Goal: Task Accomplishment & Management: Manage account settings

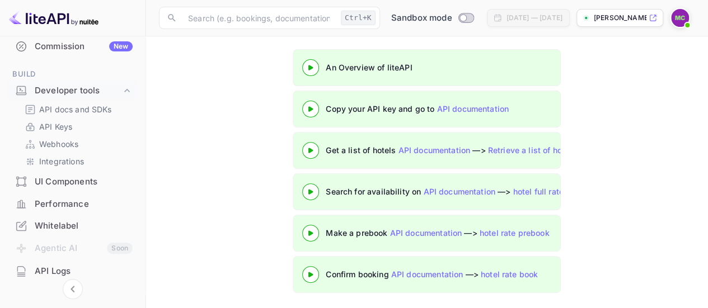
scroll to position [152, 0]
click at [73, 92] on div "Developer tools" at bounding box center [78, 90] width 87 height 13
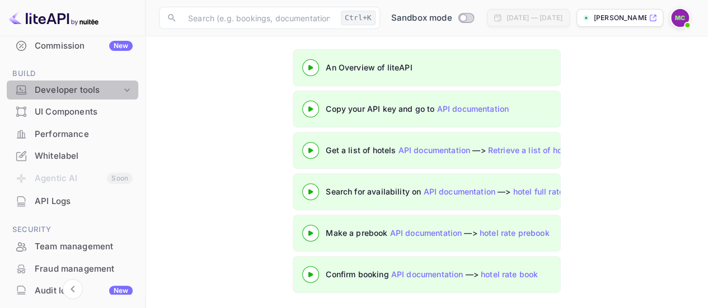
click at [73, 92] on div "Developer tools" at bounding box center [78, 90] width 87 height 13
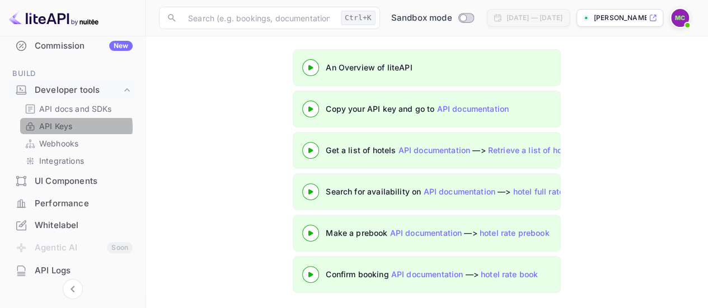
click at [60, 128] on p "API Keys" at bounding box center [55, 126] width 33 height 12
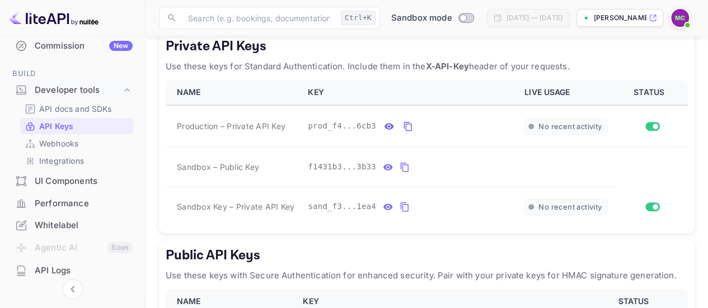
scroll to position [219, 0]
click at [405, 125] on icon "private api keys table" at bounding box center [408, 128] width 8 height 10
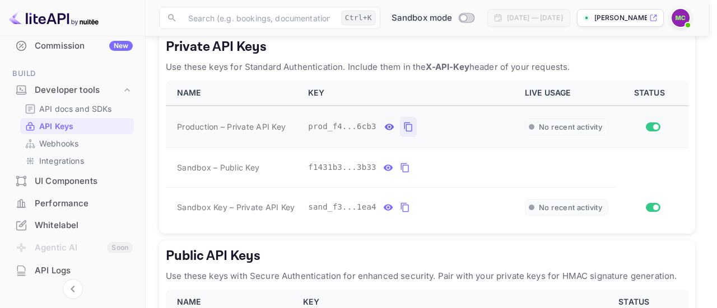
type input "7"
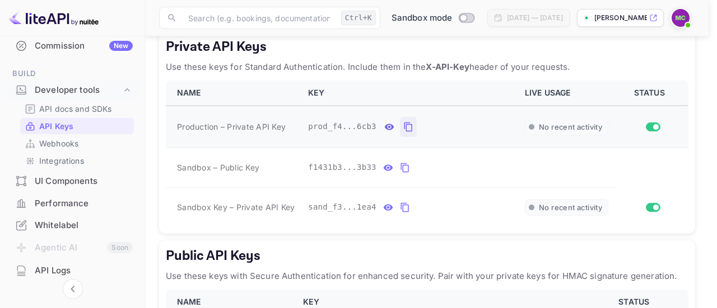
type input "730433"
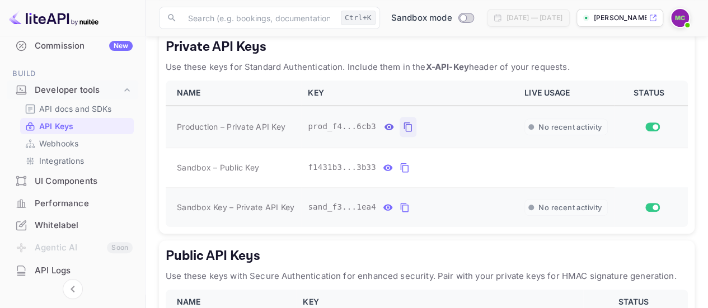
click at [403, 202] on icon "private api keys table" at bounding box center [405, 207] width 10 height 13
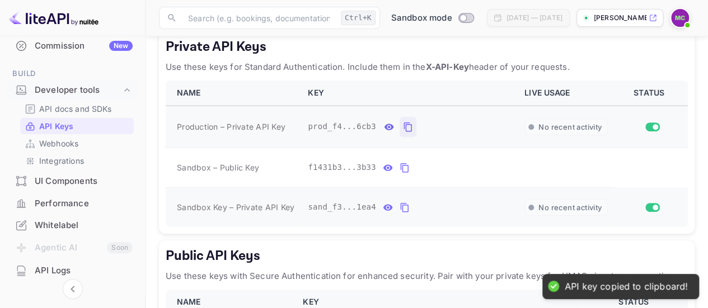
click at [400, 204] on icon "private api keys table" at bounding box center [405, 207] width 10 height 13
